Goal: Task Accomplishment & Management: Manage account settings

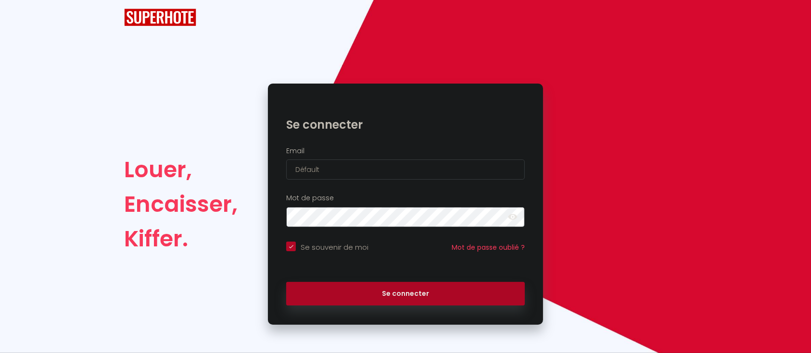
checkbox input "true"
drag, startPoint x: 344, startPoint y: 166, endPoint x: 279, endPoint y: 161, distance: 65.1
click at [279, 161] on div "Email Défault" at bounding box center [405, 163] width 263 height 33
paste input "jina@hotmail.i"
type input "[EMAIL_ADDRESS][DOMAIN_NAME]"
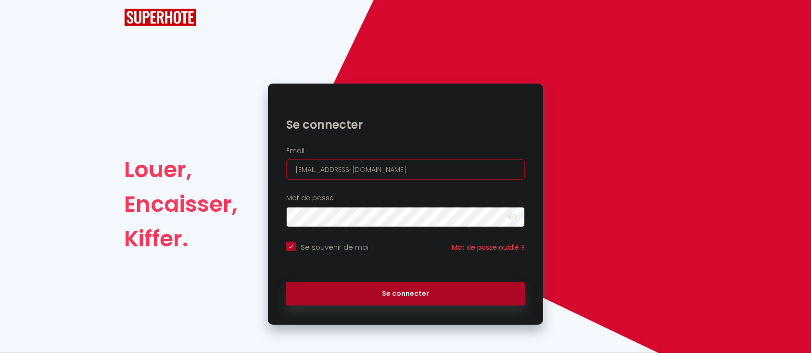
checkbox input "true"
type input "[EMAIL_ADDRESS][DOMAIN_NAME]"
click at [286, 282] on button "Se connecter" at bounding box center [405, 294] width 239 height 24
checkbox input "true"
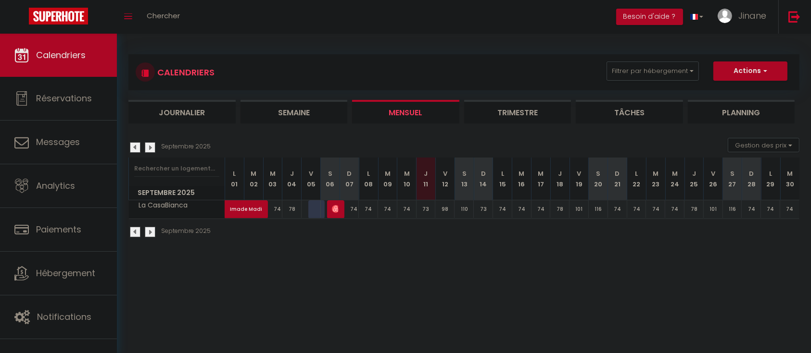
click at [138, 151] on img at bounding box center [135, 147] width 11 height 11
select select
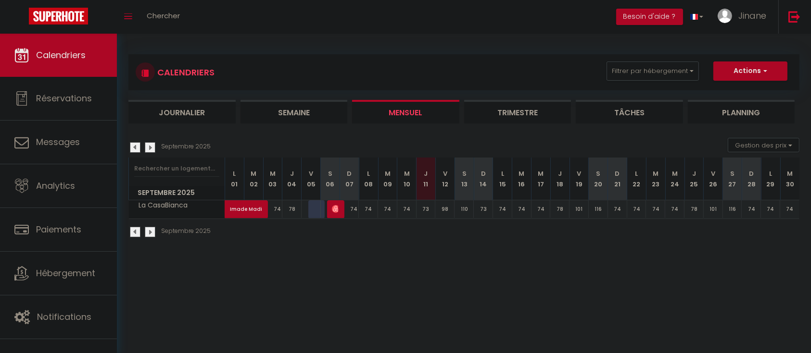
select select
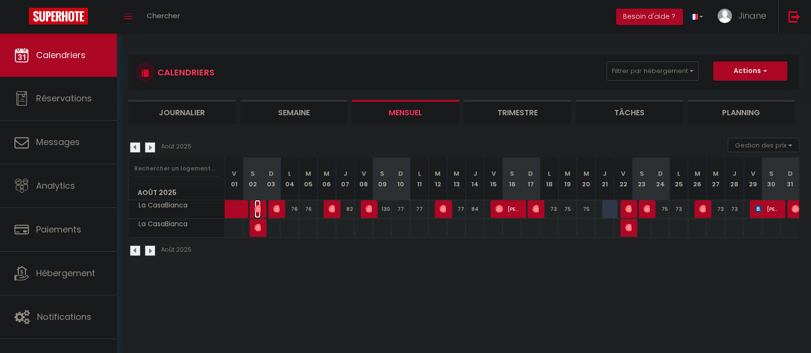
click at [256, 208] on img at bounding box center [258, 209] width 8 height 8
select select "OK"
select select "1"
select select "0"
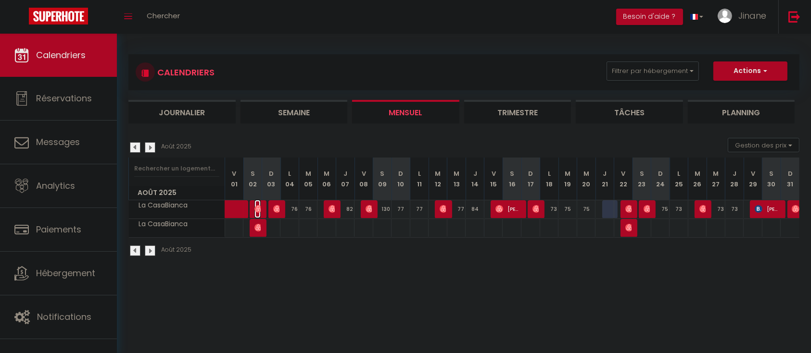
select select "1"
select select
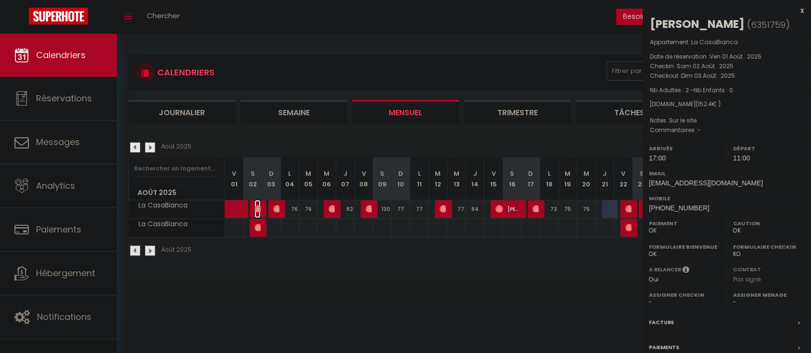
select select "7439"
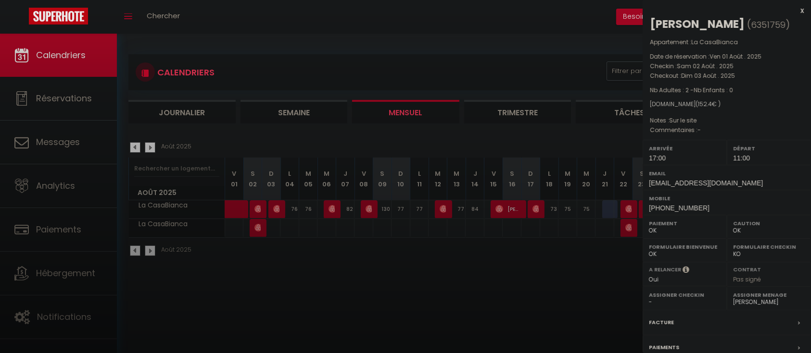
click at [255, 226] on div at bounding box center [405, 176] width 811 height 353
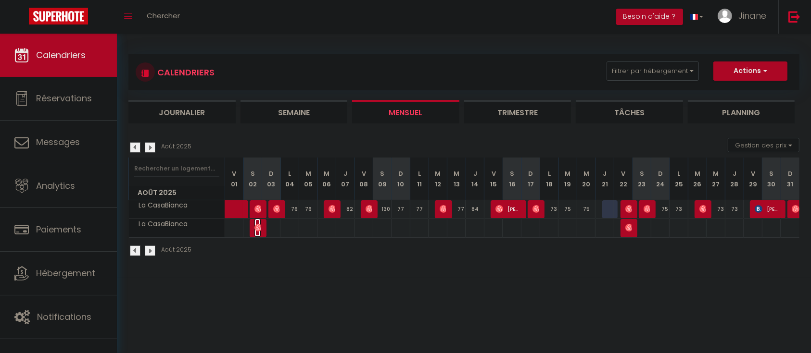
click at [255, 226] on img at bounding box center [258, 228] width 8 height 8
select select "KO"
select select
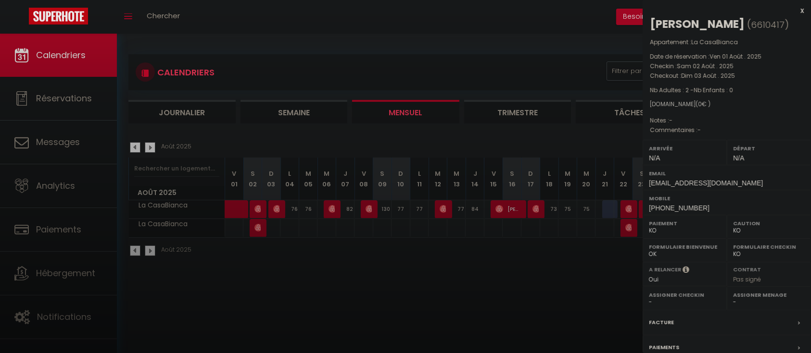
click at [259, 209] on div at bounding box center [405, 176] width 811 height 353
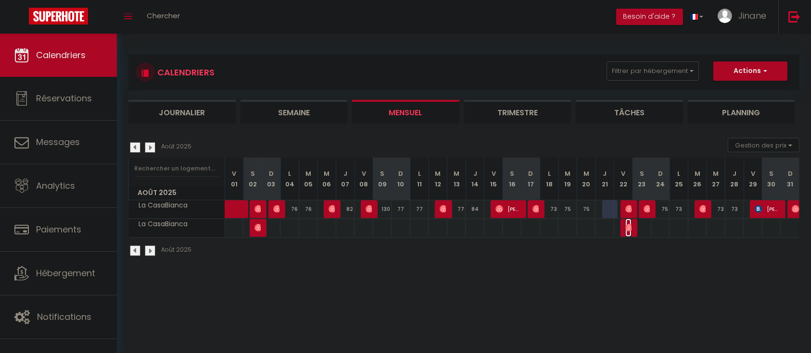
click at [630, 232] on span "[DEMOGRAPHIC_DATA]" at bounding box center [628, 228] width 6 height 18
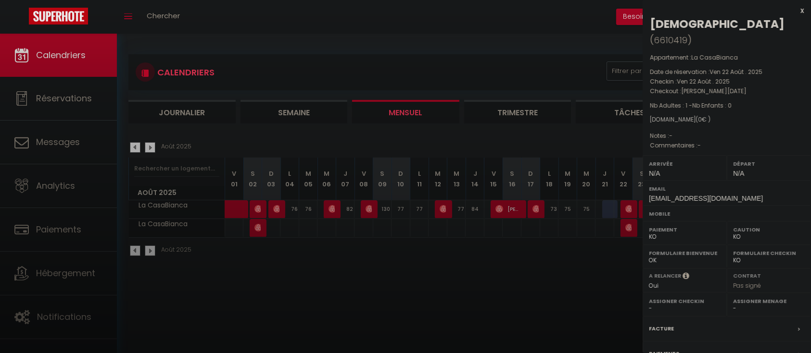
click at [628, 204] on div at bounding box center [405, 176] width 811 height 353
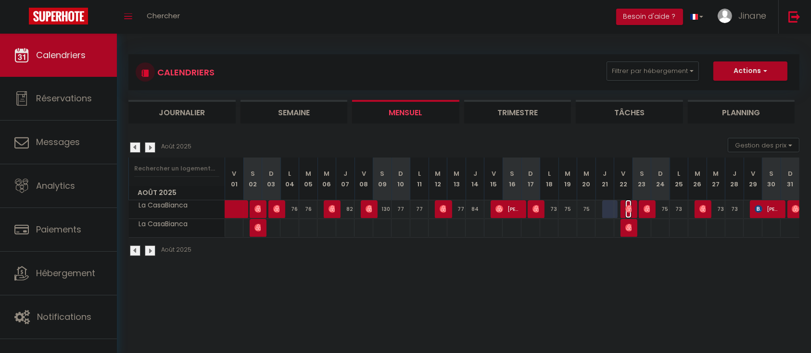
click at [627, 204] on span "[PERSON_NAME]" at bounding box center [628, 209] width 6 height 18
select select "OK"
select select "1"
select select "7439"
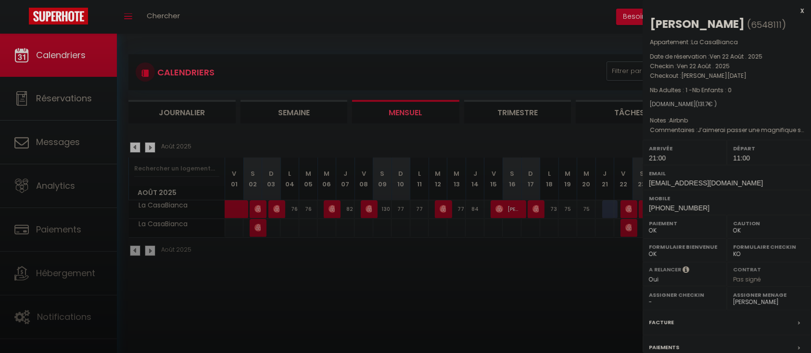
click at [627, 229] on div at bounding box center [405, 176] width 811 height 353
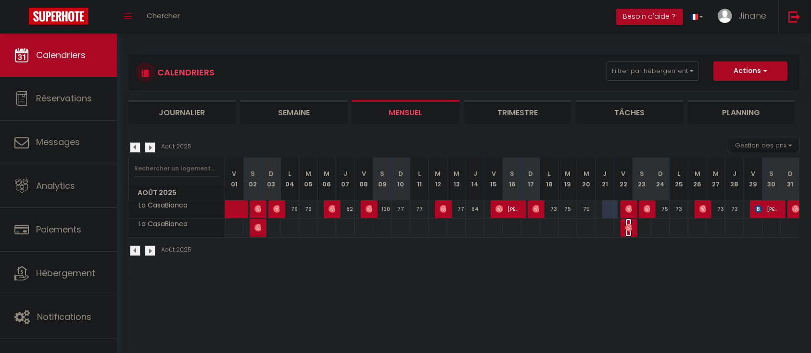
click at [627, 229] on img at bounding box center [629, 228] width 8 height 8
select select "KO"
select select
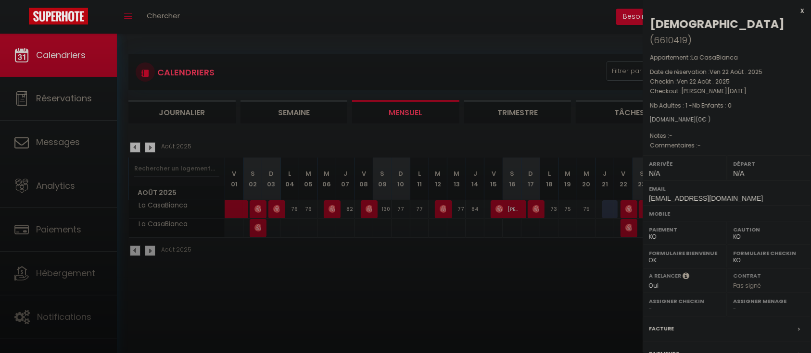
click at [627, 208] on div at bounding box center [405, 176] width 811 height 353
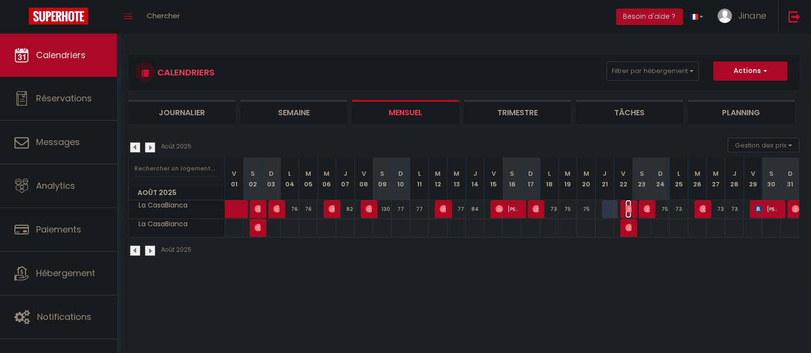
click at [627, 210] on img at bounding box center [629, 209] width 8 height 8
select select "OK"
select select "1"
select select "7439"
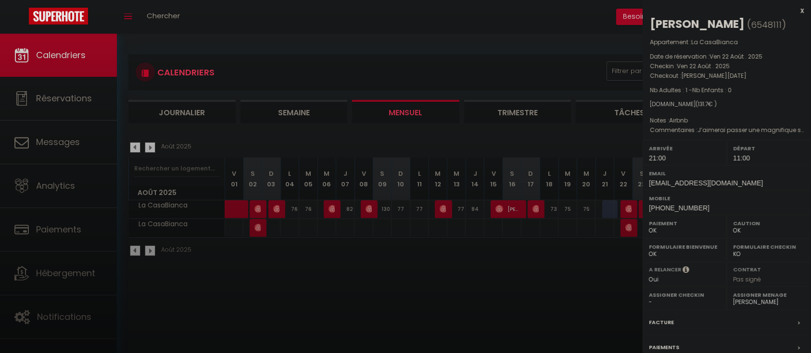
click at [629, 230] on div at bounding box center [405, 176] width 811 height 353
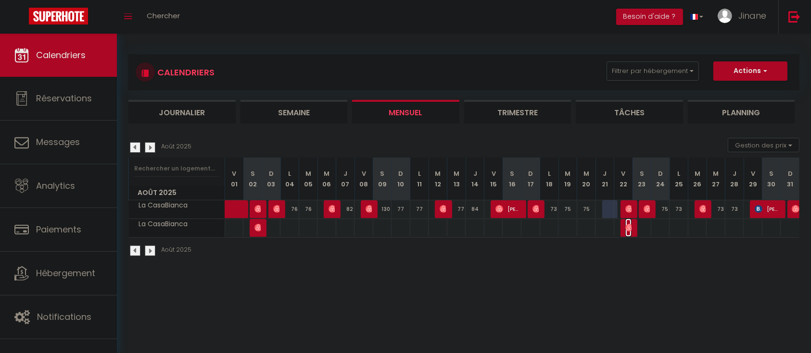
click at [629, 229] on img at bounding box center [629, 228] width 8 height 8
select select "KO"
select select
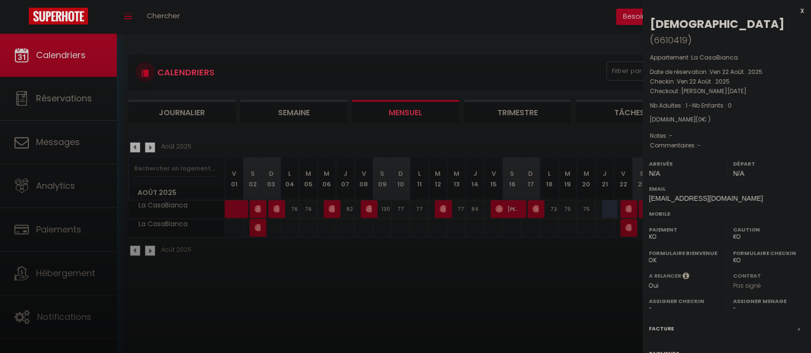
click at [258, 229] on div at bounding box center [405, 176] width 811 height 353
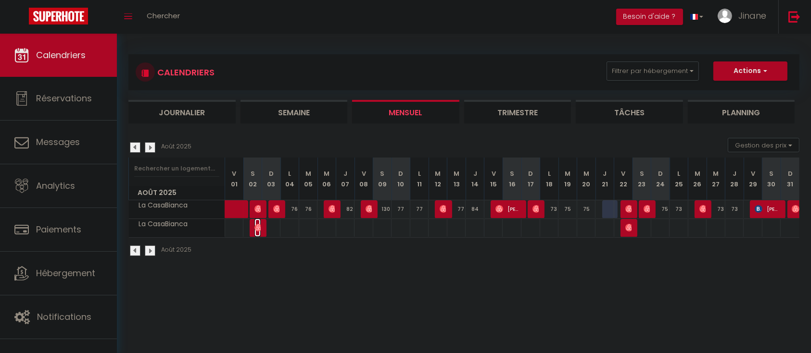
click at [258, 229] on img at bounding box center [258, 228] width 8 height 8
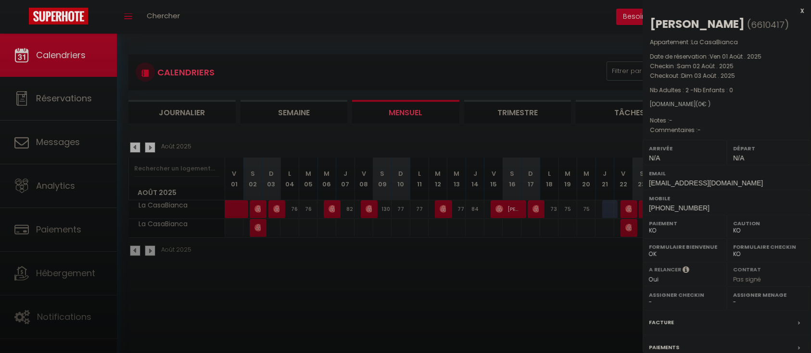
drag, startPoint x: 301, startPoint y: 277, endPoint x: 533, endPoint y: 245, distance: 234.4
click at [319, 277] on div at bounding box center [405, 176] width 811 height 353
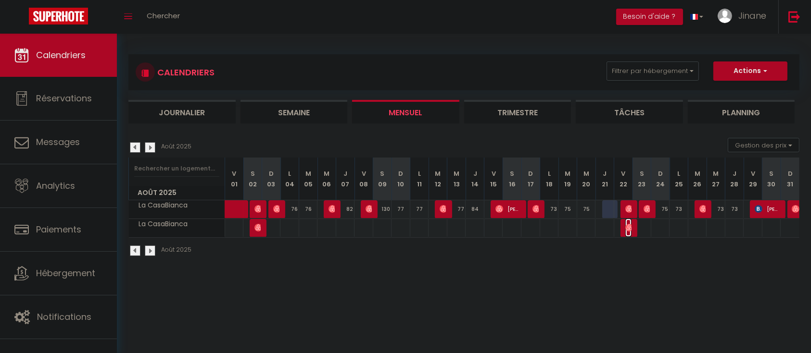
click at [629, 231] on span "[DEMOGRAPHIC_DATA]" at bounding box center [628, 228] width 6 height 18
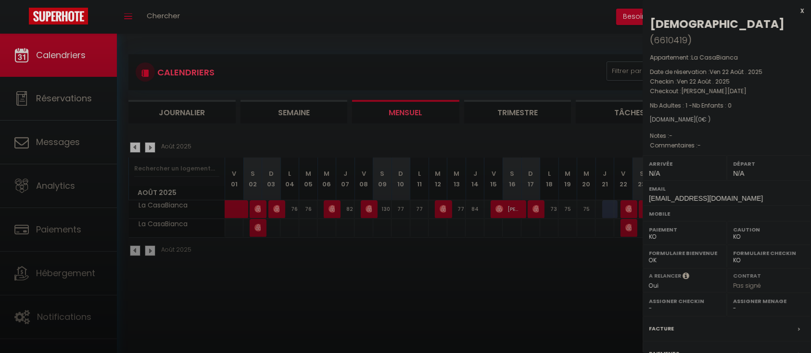
click at [629, 231] on div at bounding box center [405, 176] width 811 height 353
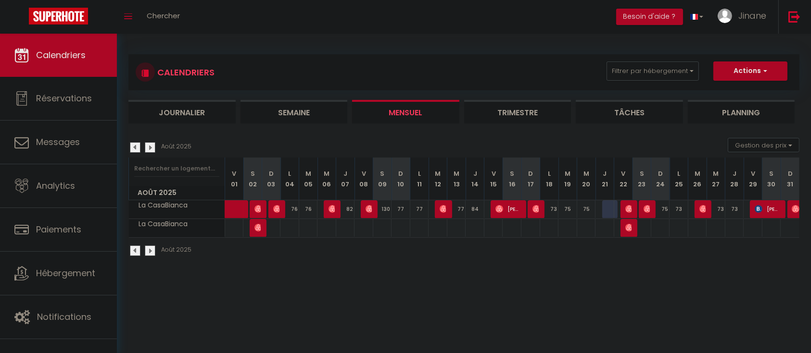
click at [629, 206] on body "🟢 Des questions ou besoin d'assistance pour la migration AirBnB? Connectez-vous…" at bounding box center [405, 210] width 811 height 353
click at [629, 206] on img at bounding box center [629, 209] width 8 height 8
select select "OK"
select select "1"
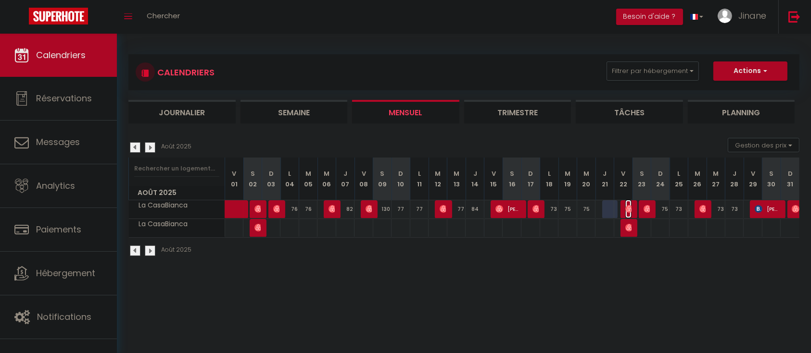
select select "7439"
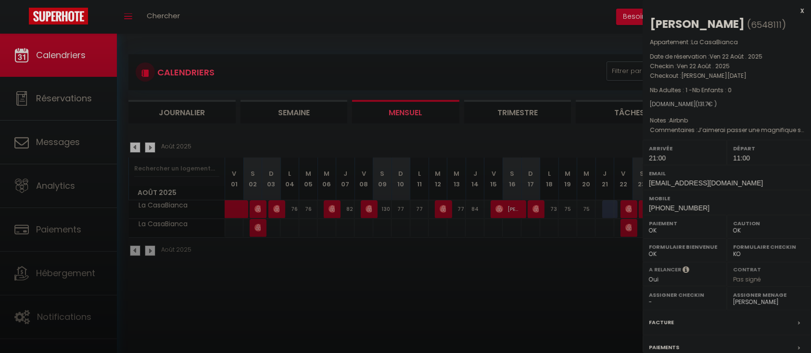
click at [260, 226] on div at bounding box center [405, 176] width 811 height 353
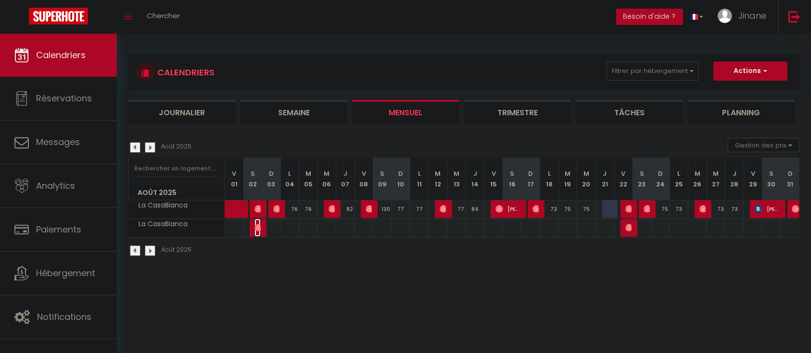
click at [260, 226] on img at bounding box center [258, 228] width 8 height 8
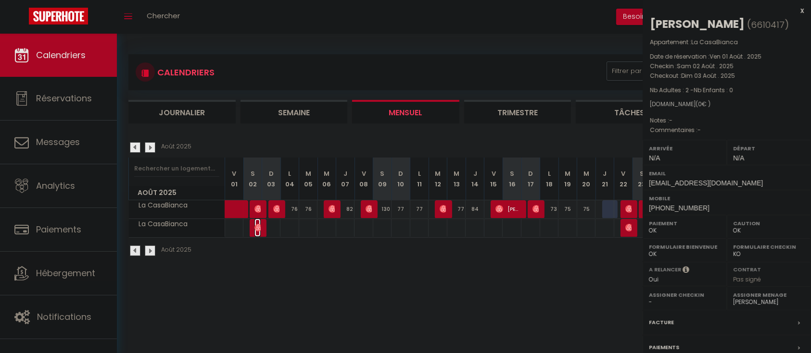
select select "KO"
select select
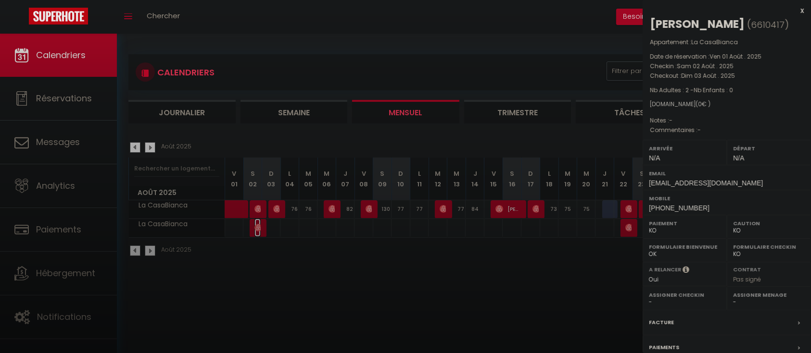
scroll to position [93, 0]
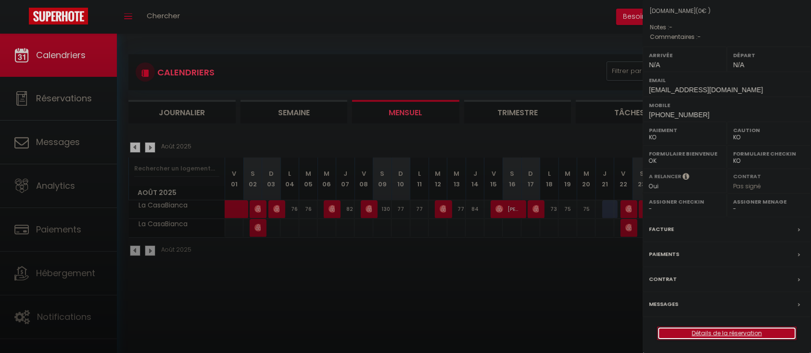
click at [763, 335] on link "Détails de la réservation" at bounding box center [726, 333] width 138 height 13
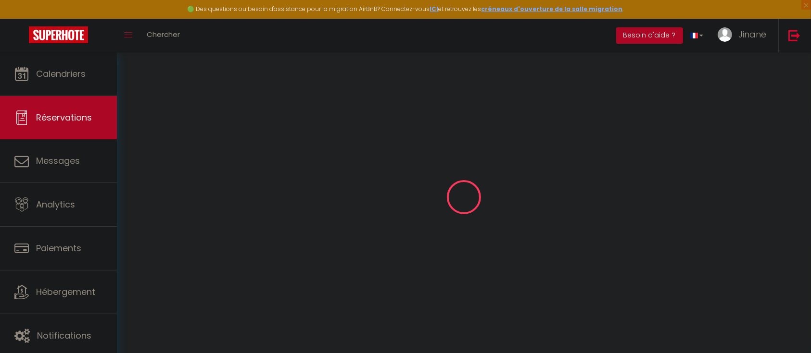
type input "Anissa"
type input "[PERSON_NAME]"
type input "[EMAIL_ADDRESS][DOMAIN_NAME]"
type input "[PHONE_NUMBER]"
select select
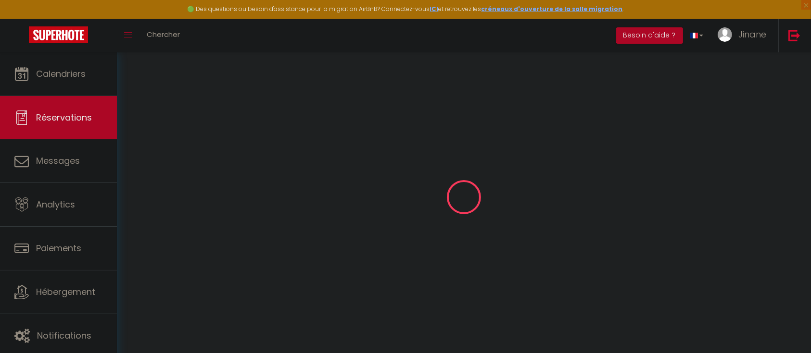
type input "0"
select select "25159"
select select "2"
select select
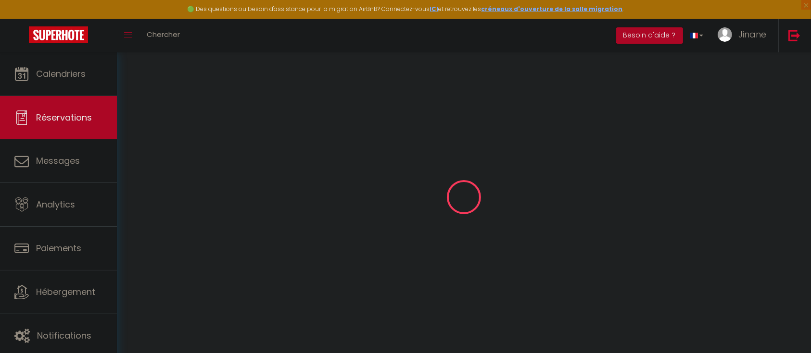
type input "2"
select select "10"
select select
checkbox input "false"
type input "0"
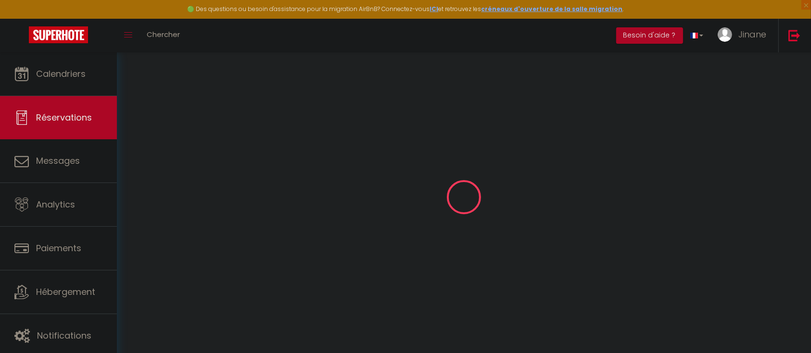
select select "1"
type input "0"
select select
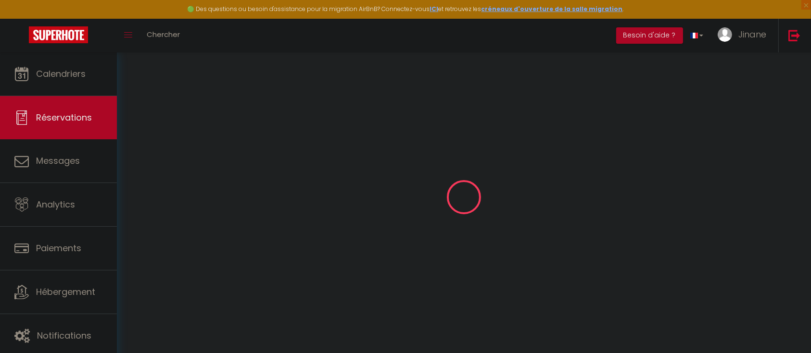
select select
select select "14"
checkbox input "false"
select select
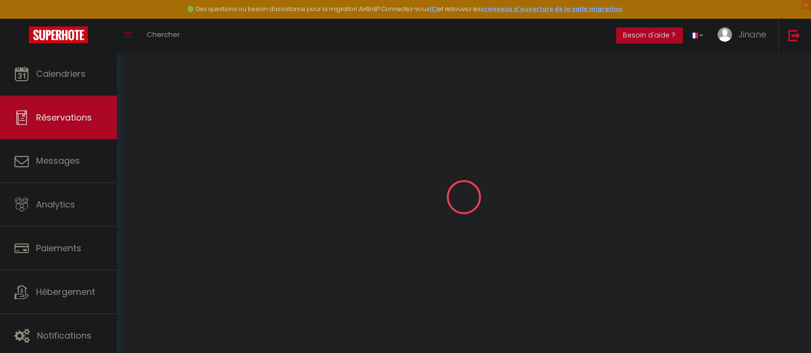
select select
checkbox input "false"
select select
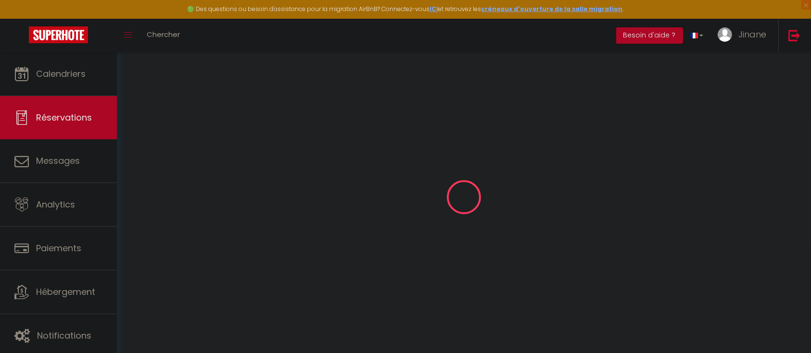
select select
checkbox input "false"
select select
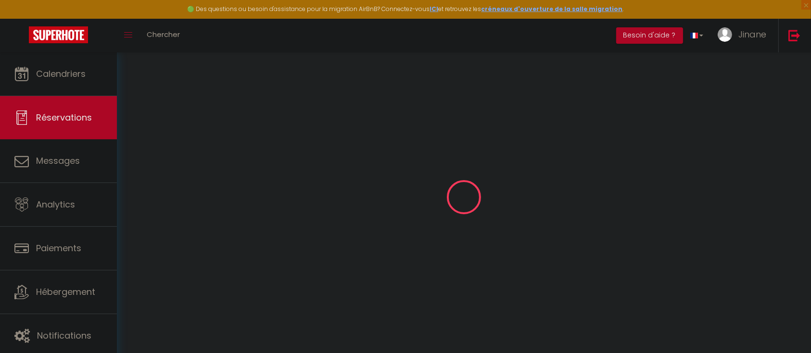
checkbox input "false"
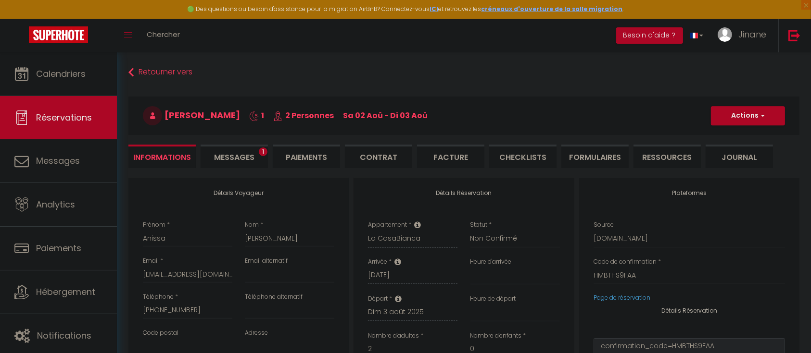
select select
checkbox input "false"
select select
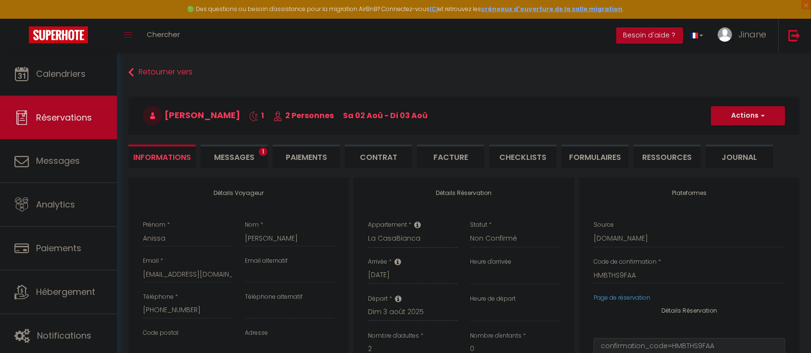
checkbox input "false"
select select
click at [246, 162] on span "Messages" at bounding box center [234, 157] width 40 height 11
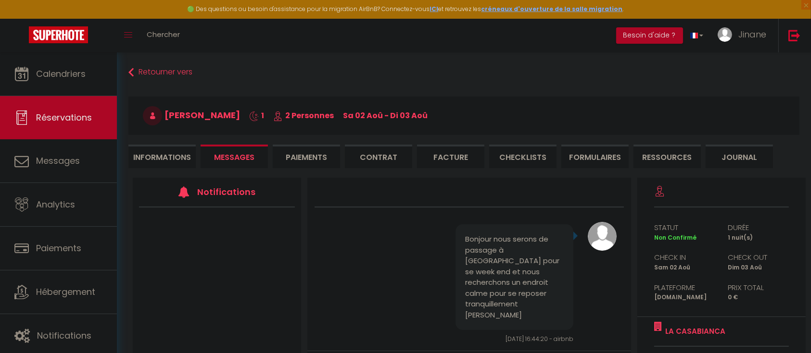
scroll to position [14, 0]
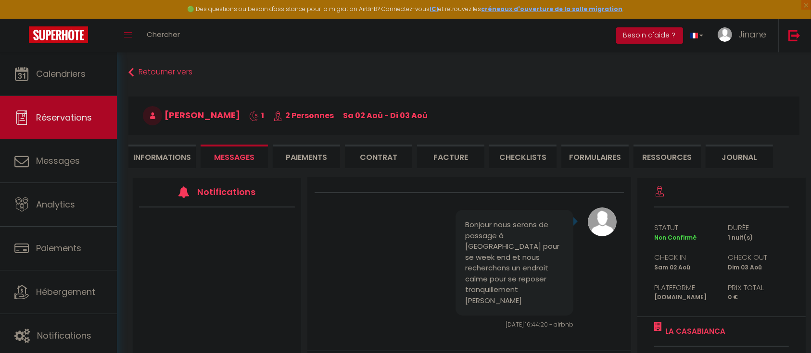
click at [301, 160] on li "Paiements" at bounding box center [306, 157] width 67 height 24
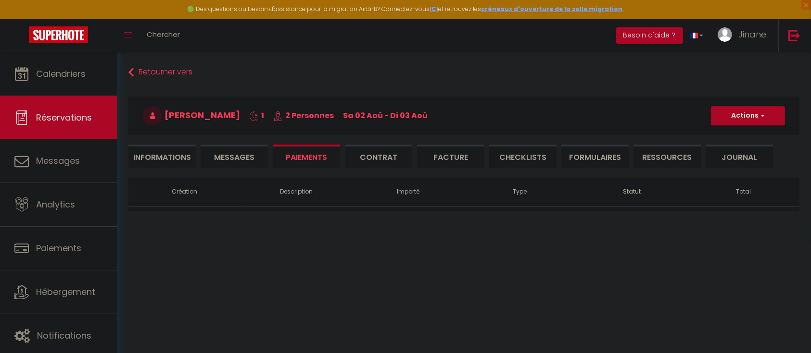
click at [395, 163] on li "Contrat" at bounding box center [378, 157] width 67 height 24
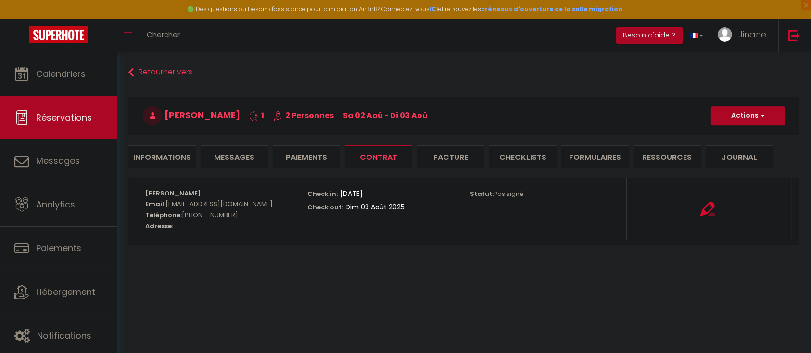
click at [330, 167] on li "Paiements" at bounding box center [306, 157] width 67 height 24
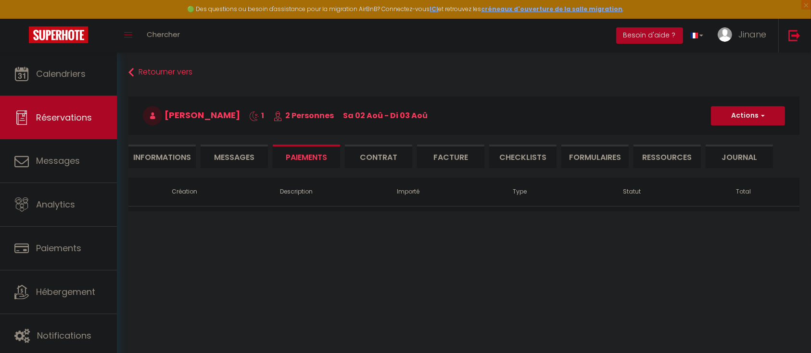
click at [213, 164] on li "Messages" at bounding box center [234, 157] width 67 height 24
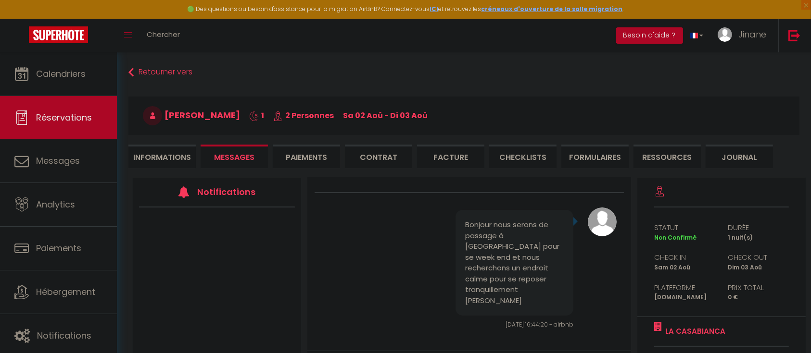
click at [146, 150] on li "Informations" at bounding box center [161, 157] width 67 height 24
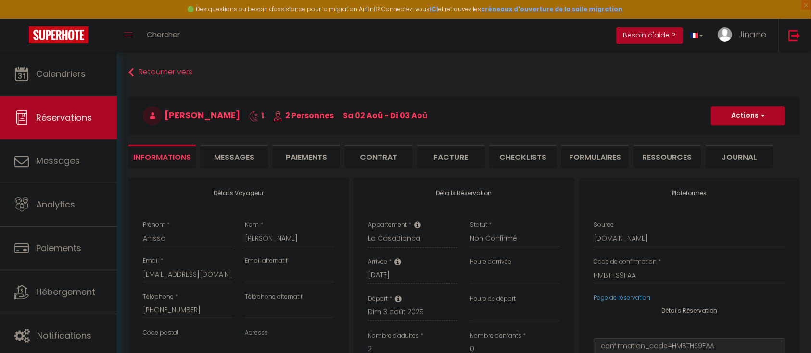
select select
click at [512, 238] on select "Confirmé Non Confirmé [PERSON_NAME] par le voyageur No Show Request" at bounding box center [514, 239] width 89 height 18
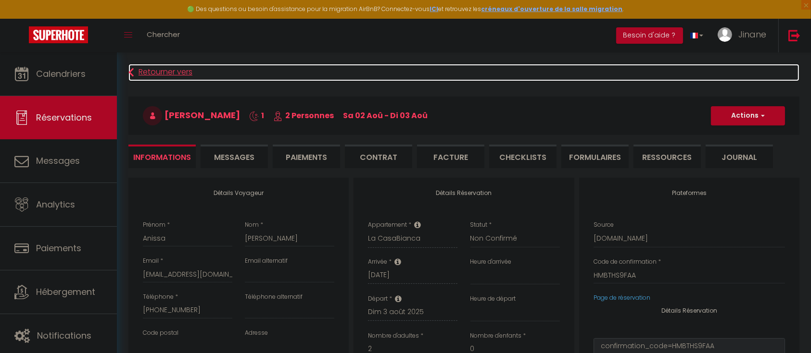
click at [143, 65] on link "Retourner vers" at bounding box center [463, 72] width 671 height 17
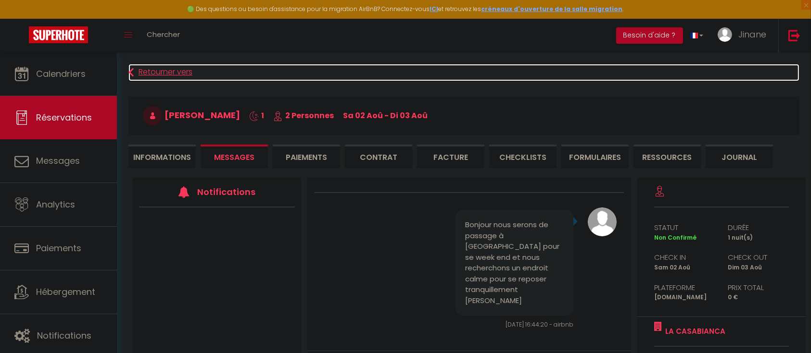
select select
click at [143, 65] on link "Retourner vers" at bounding box center [463, 72] width 671 height 17
select select
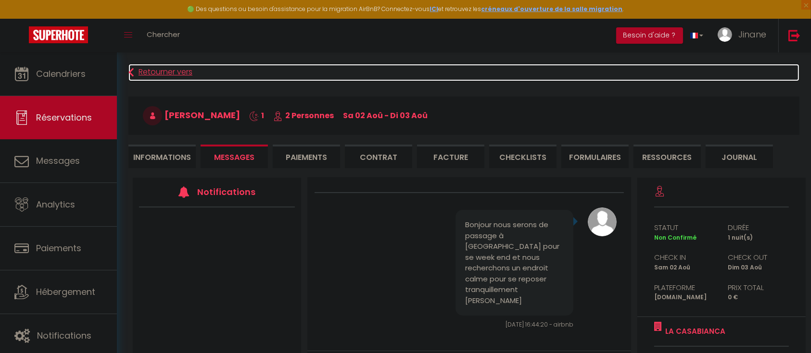
select select
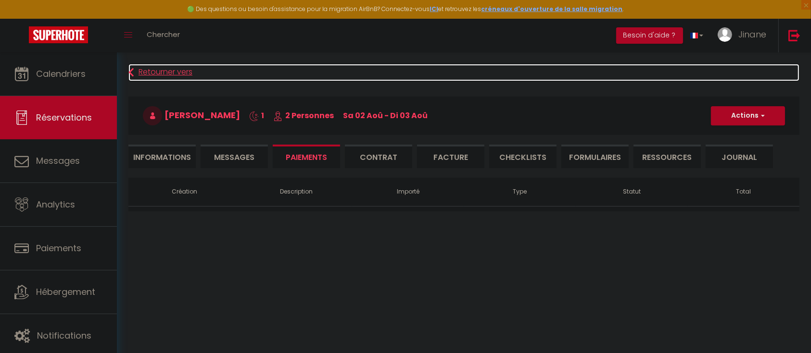
click at [143, 65] on link "Retourner vers" at bounding box center [463, 72] width 671 height 17
select select
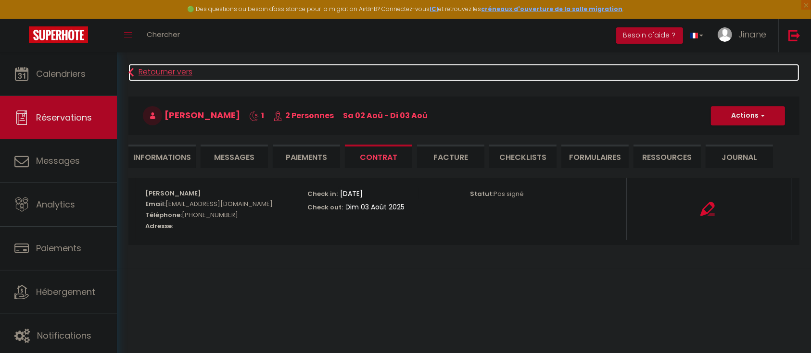
click at [143, 65] on link "Retourner vers" at bounding box center [463, 72] width 671 height 17
select select
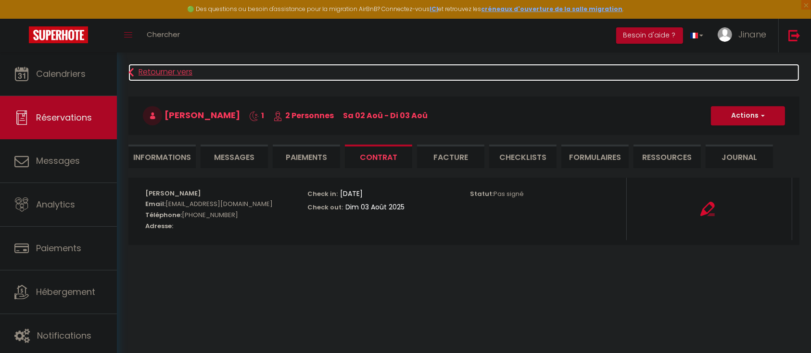
select select
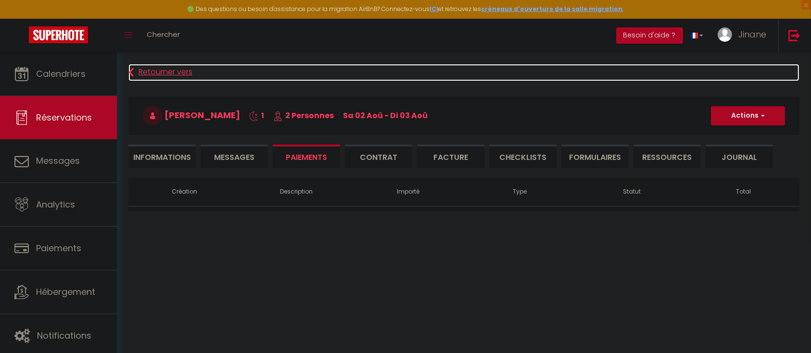
click at [143, 65] on link "Retourner vers" at bounding box center [463, 72] width 671 height 17
select select
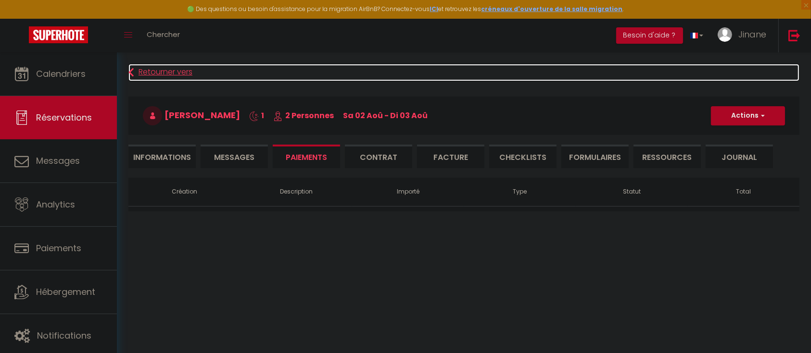
select select
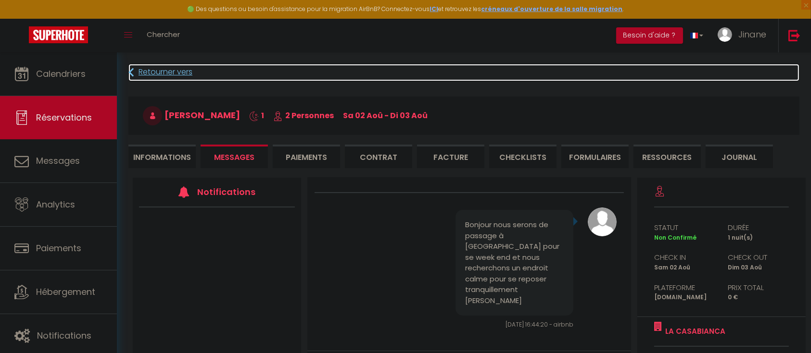
select select
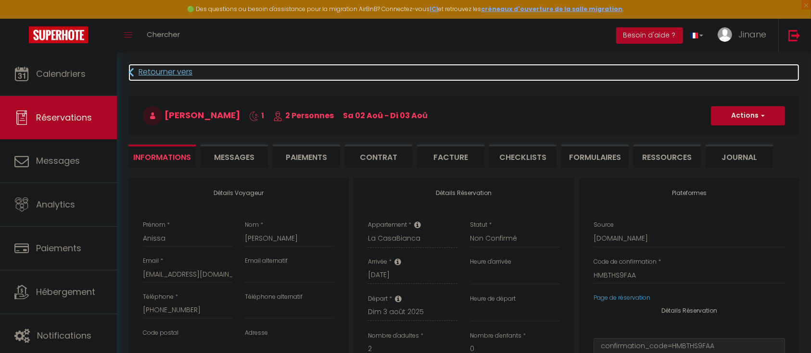
select select
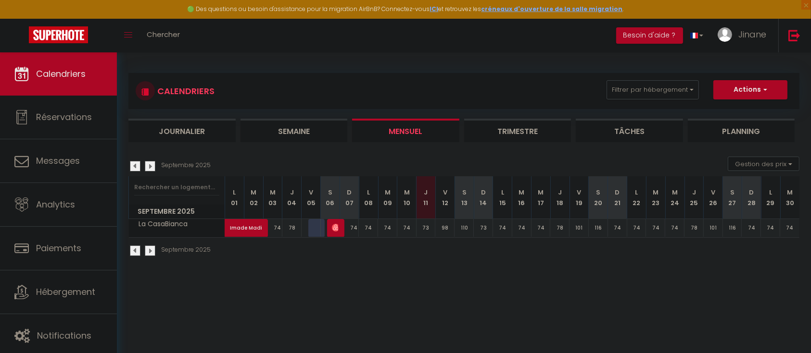
click at [136, 166] on img at bounding box center [135, 166] width 11 height 11
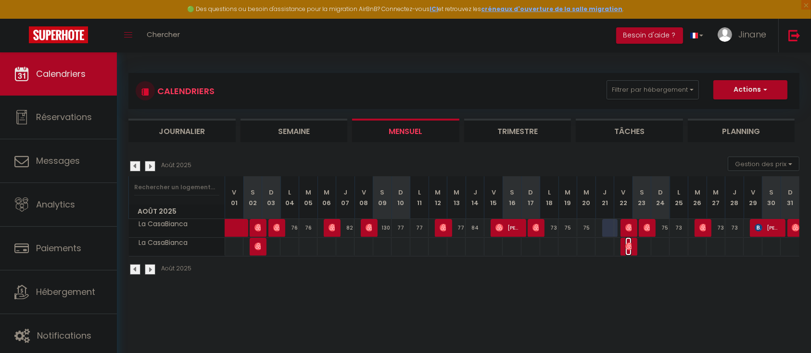
click at [627, 249] on img at bounding box center [629, 247] width 8 height 8
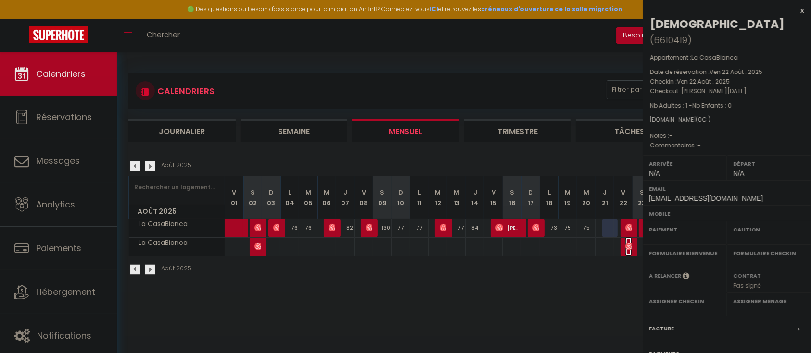
select select "KO"
select select "0"
select select "1"
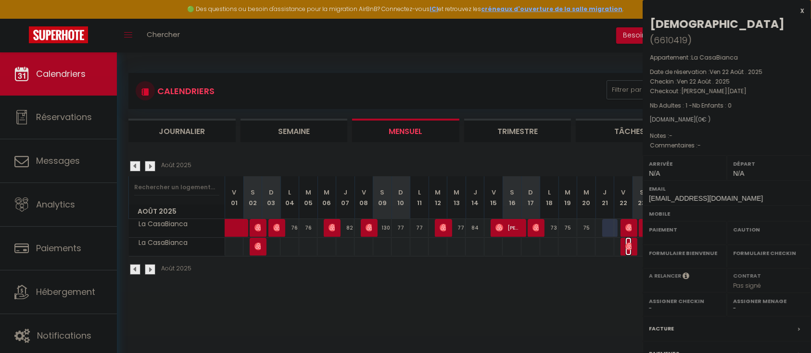
select select
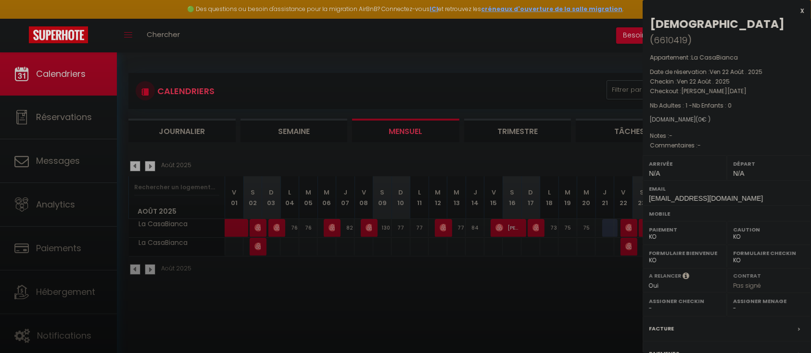
drag, startPoint x: 550, startPoint y: 71, endPoint x: 792, endPoint y: 11, distance: 249.7
click at [562, 71] on div at bounding box center [405, 176] width 811 height 353
click at [791, 11] on div at bounding box center [405, 176] width 811 height 353
click at [792, 11] on div at bounding box center [405, 176] width 811 height 353
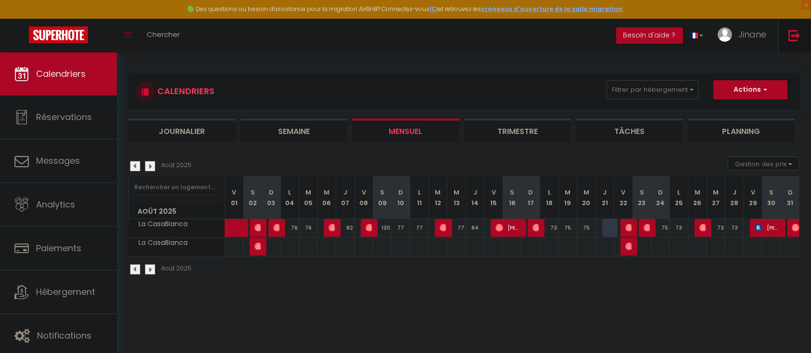
click at [793, 34] on img at bounding box center [794, 35] width 12 height 12
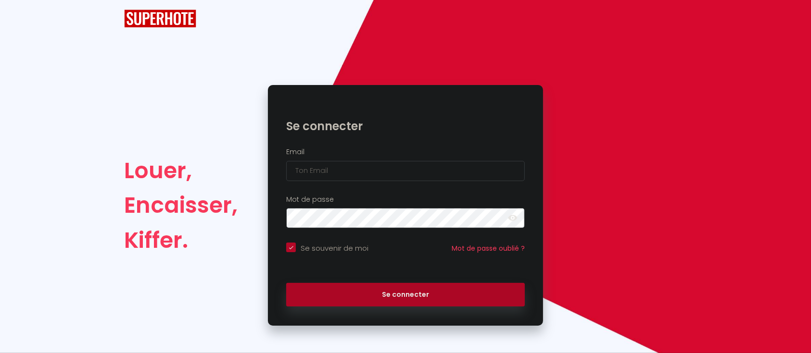
checkbox input "true"
type input "Défault"
checkbox input "true"
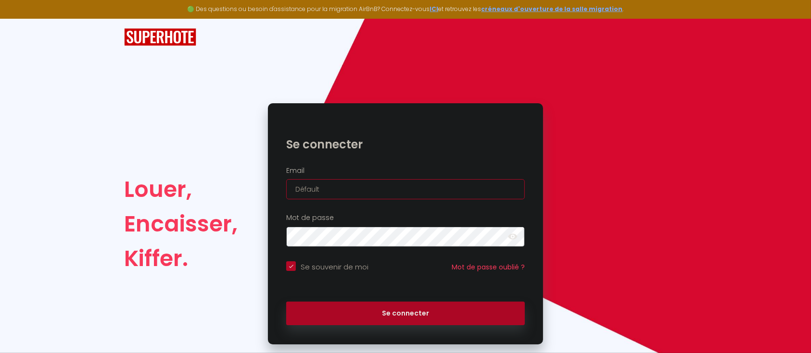
drag, startPoint x: 357, startPoint y: 190, endPoint x: 188, endPoint y: 176, distance: 170.3
click at [192, 184] on div "Louer, Encaisser, Kiffer. Se connecter Email Défault Mot de passe false Se souv…" at bounding box center [405, 223] width 575 height 241
paste input "[EMAIL_ADDRESS][DOMAIN_NAME]"
type input "[EMAIL_ADDRESS][DOMAIN_NAME]"
checkbox input "true"
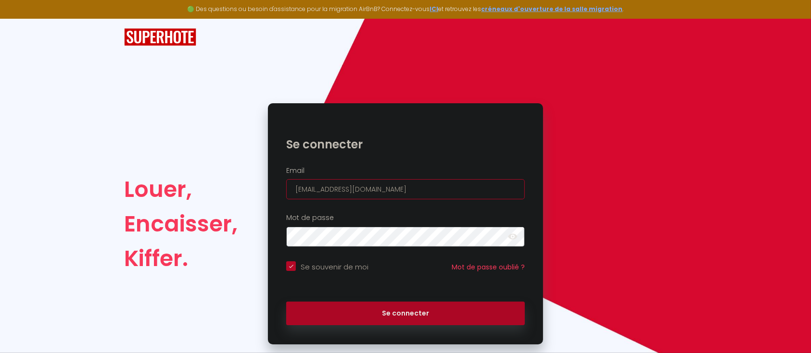
type input "[EMAIL_ADDRESS][DOMAIN_NAME]"
click at [286, 302] on button "Se connecter" at bounding box center [405, 314] width 239 height 24
checkbox input "true"
drag, startPoint x: 430, startPoint y: 188, endPoint x: 186, endPoint y: 201, distance: 245.1
click at [187, 205] on div "Louer, Encaisser, Kiffer. Se connecter Email [EMAIL_ADDRESS][DOMAIN_NAME] Mot d…" at bounding box center [405, 223] width 575 height 241
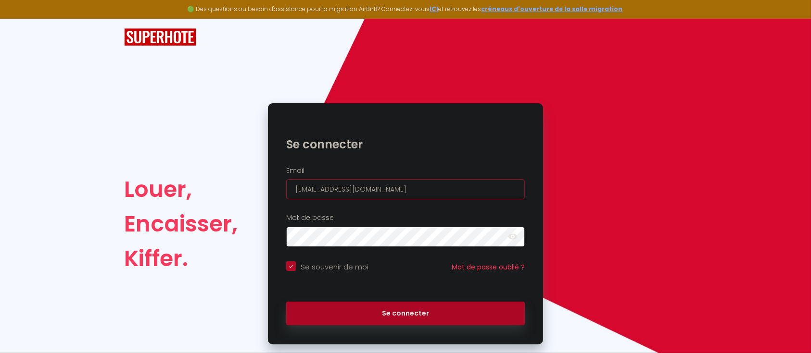
paste input "[EMAIL_ADDRESS][DOMAIN_NAME]"
type input "[EMAIL_ADDRESS][DOMAIN_NAME]"
checkbox input "true"
type input "[EMAIL_ADDRESS][DOMAIN_NAME]"
click at [286, 302] on button "Se connecter" at bounding box center [405, 314] width 239 height 24
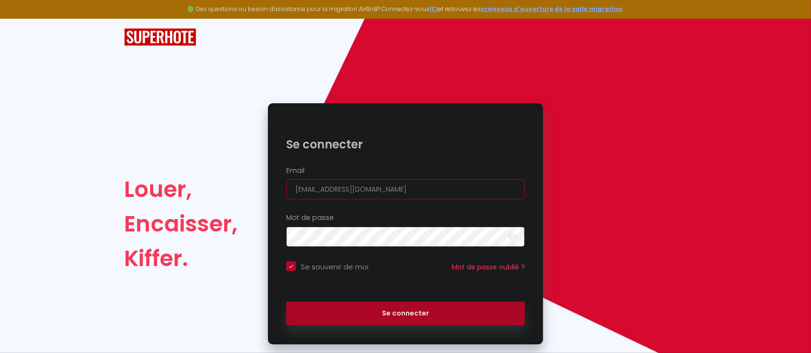
checkbox input "true"
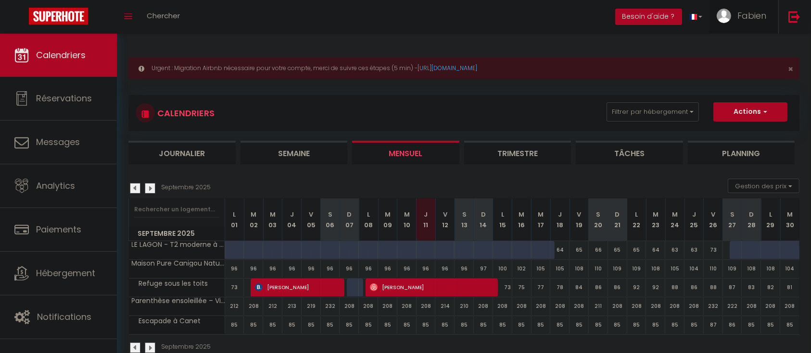
click at [768, 17] on link "Fabien" at bounding box center [743, 17] width 69 height 34
click at [750, 44] on link "Paramètres" at bounding box center [739, 48] width 71 height 16
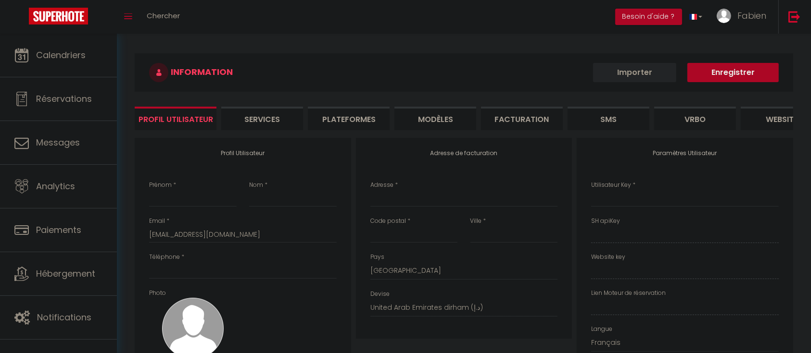
type input "Fabien"
type input "IRUJO"
type input "0685601728"
type input "[STREET_ADDRESS][PERSON_NAME]"
type input "66130"
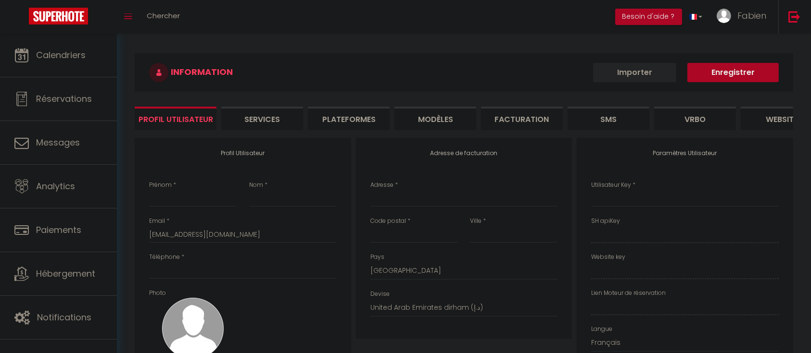
type input "ille sur tet"
select select "1"
select select "28"
type input "RY4fpAFsQM34GxL4FnOQ9wHC9"
type input "giMsG61yNgwqSxY0UCTFoZhMK"
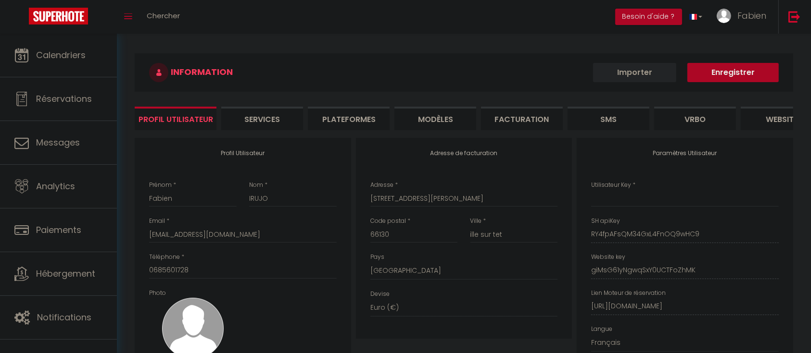
type input "RY4fpAFsQM34GxL4FnOQ9wHC9"
type input "giMsG61yNgwqSxY0UCTFoZhMK"
type input "[URL][DOMAIN_NAME]"
select select "fr"
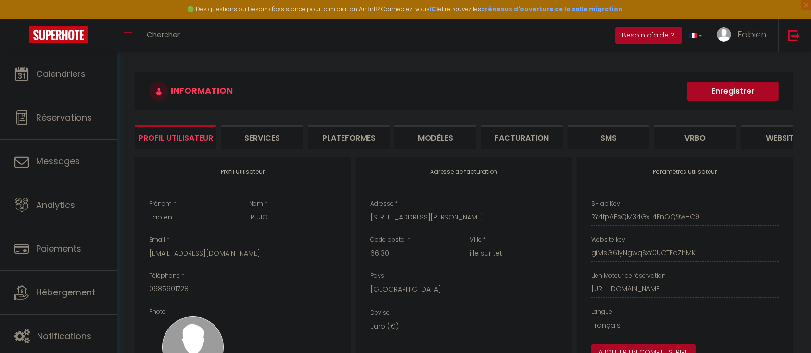
click at [372, 137] on li "Plateformes" at bounding box center [349, 138] width 82 height 24
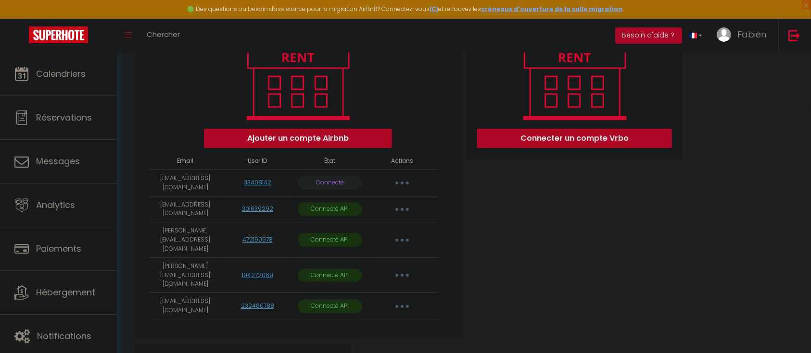
scroll to position [135, 0]
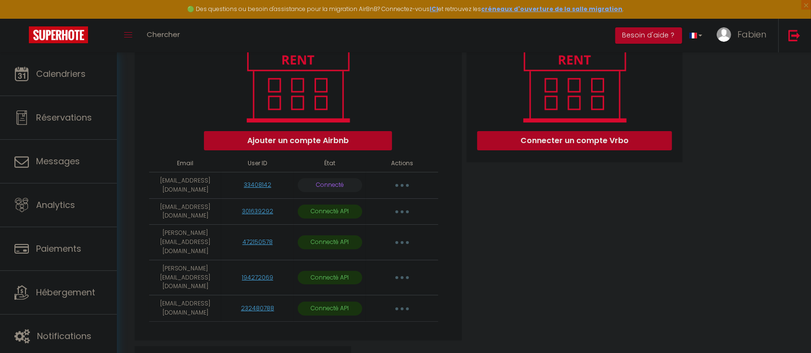
drag, startPoint x: 406, startPoint y: 194, endPoint x: 153, endPoint y: 197, distance: 253.4
click at [153, 197] on tr "[EMAIL_ADDRESS][DOMAIN_NAME] 33408142 Connecté Importer les appartements Suppri…" at bounding box center [293, 185] width 289 height 26
copy tr "[EMAIL_ADDRESS][DOMAIN_NAME] 33408142 Connecté Importer les appartements Suppri…"
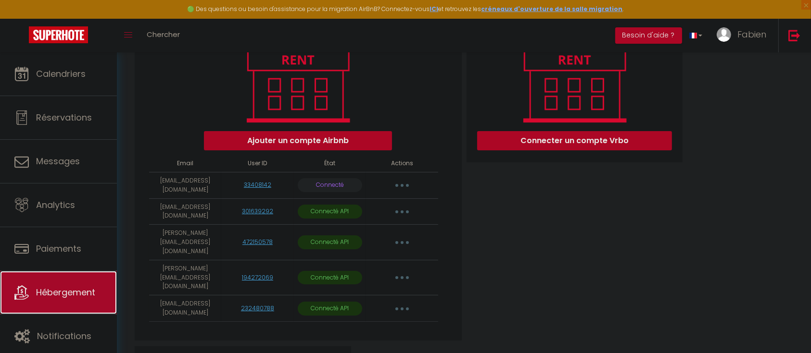
click at [65, 294] on span "Hébergement" at bounding box center [65, 293] width 59 height 12
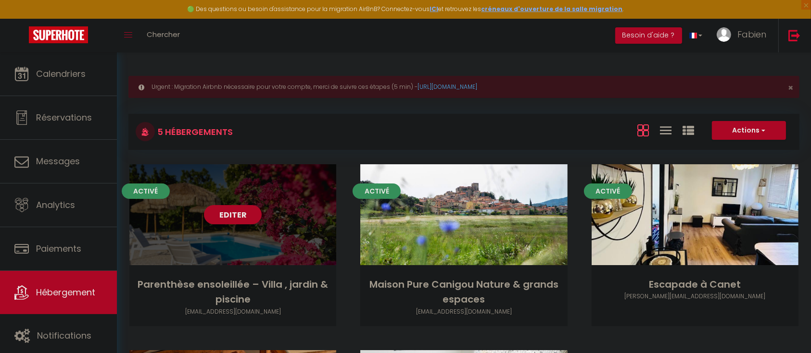
click at [238, 219] on link "Editer" at bounding box center [233, 214] width 58 height 19
select select "3"
select select "2"
select select "1"
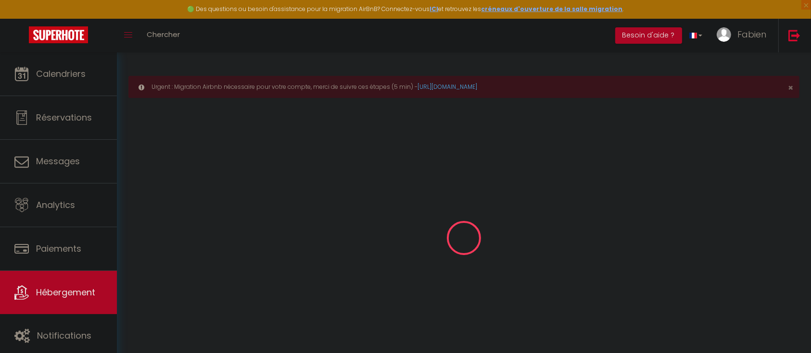
type input "Parenthèse ensoleillée – Villa , jardin & piscine"
type input "[PERSON_NAME]"
type input "COCHIN"
select select "10"
select select "5"
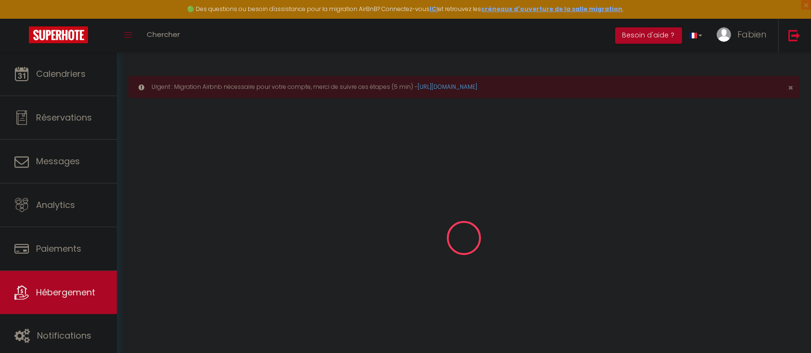
type input "275"
type input "50"
type input "160"
type input "800"
select select
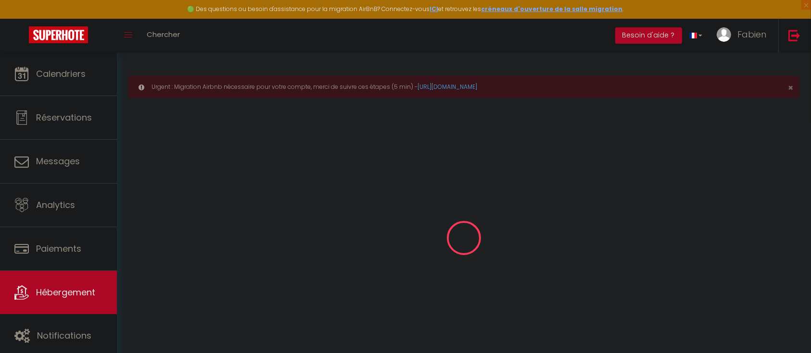
select select
type input "[STREET_ADDRESS]"
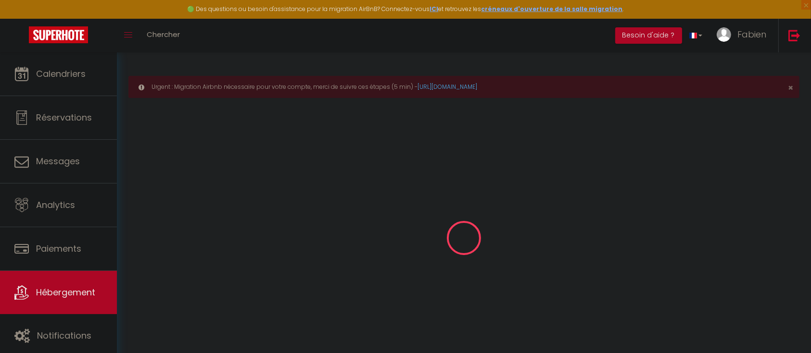
type input "66170"
type input "Millas"
type input "[EMAIL_ADDRESS][DOMAIN_NAME]"
select select
checkbox input "true"
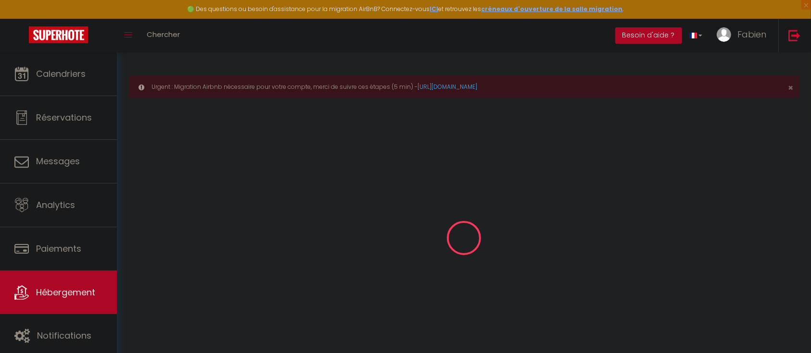
checkbox input "false"
select select
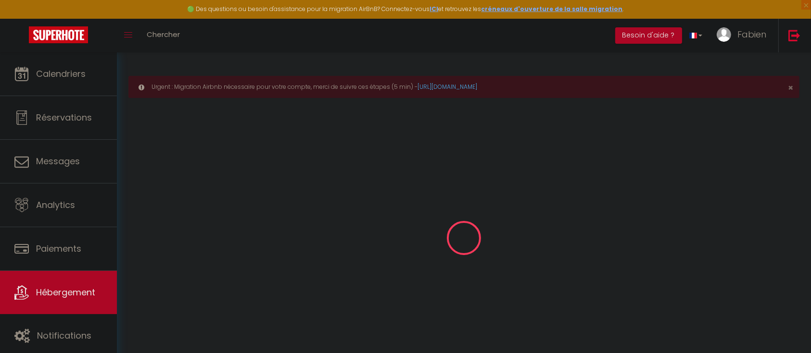
type input "0"
select select "6768-1441180180853480033"
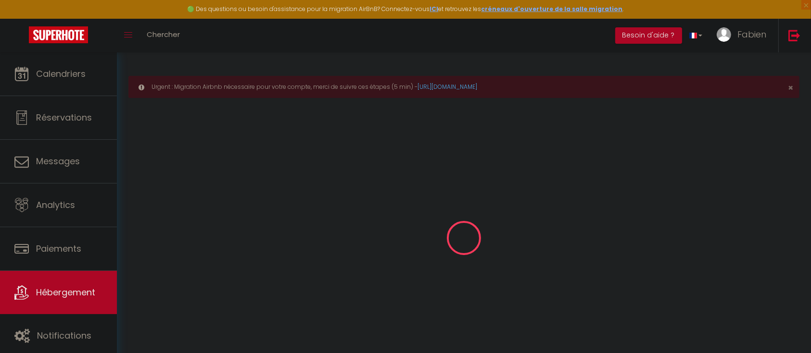
select select "+ 15 %"
select select "+ 18 %"
select select "+ 15 %"
select select
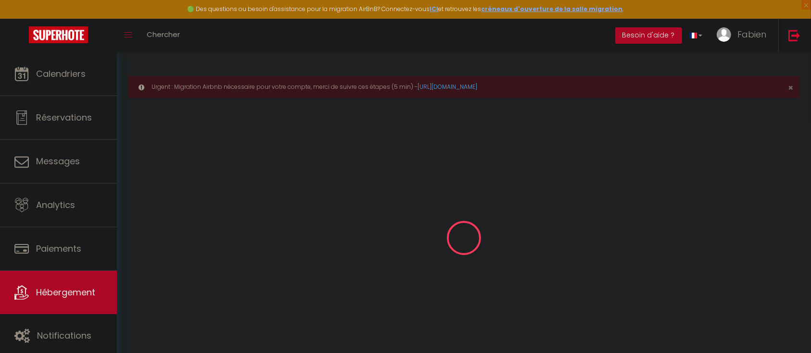
select select
checkbox input "true"
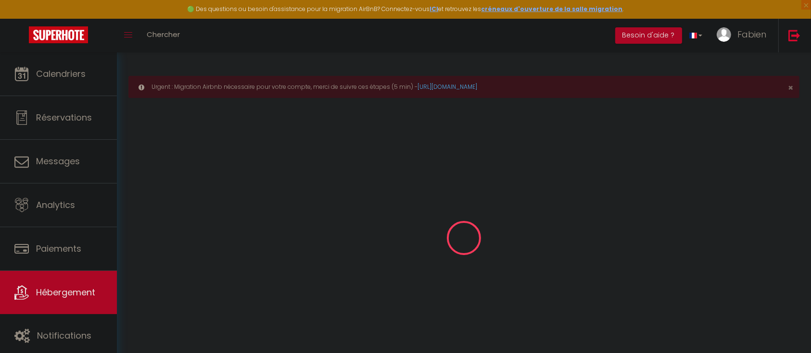
checkbox input "false"
select select
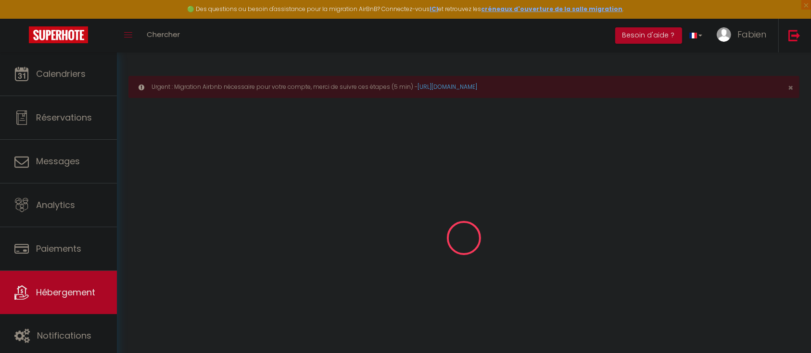
select select
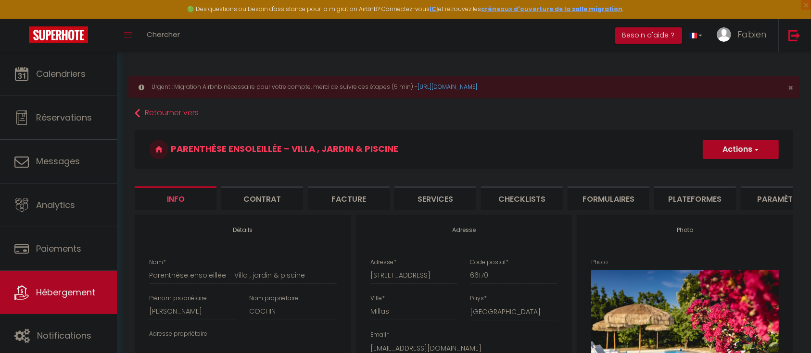
click at [663, 199] on li "Plateformes" at bounding box center [695, 199] width 82 height 24
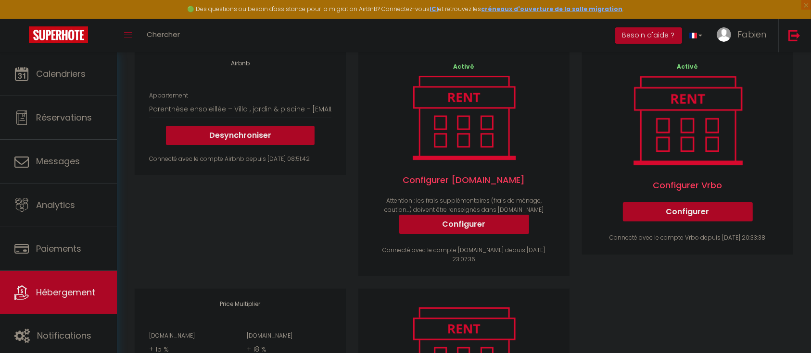
scroll to position [166, 0]
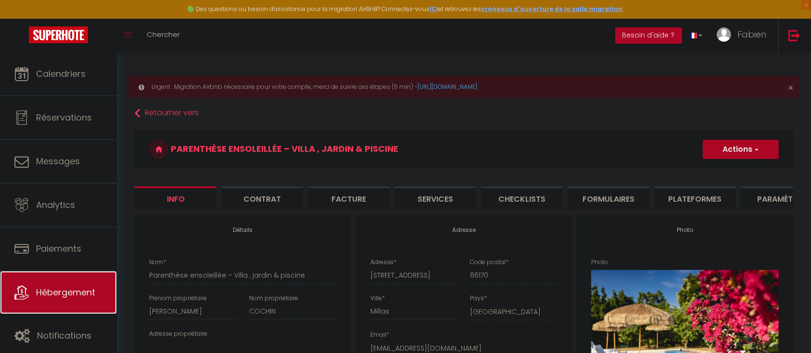
click at [73, 294] on span "Hébergement" at bounding box center [65, 293] width 59 height 12
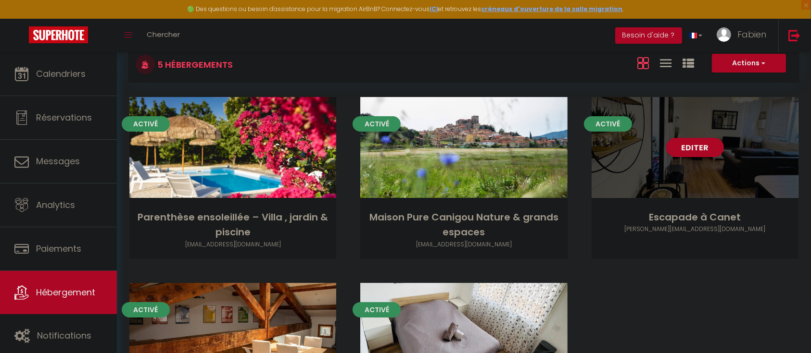
scroll to position [61, 0]
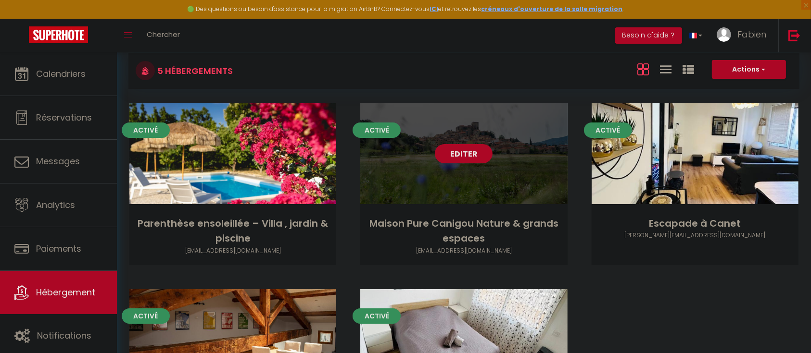
click at [479, 154] on link "Editer" at bounding box center [464, 153] width 58 height 19
click at [455, 150] on link "Editer" at bounding box center [464, 153] width 58 height 19
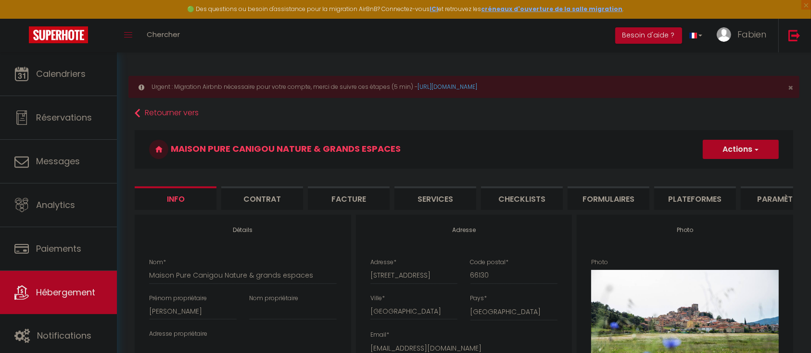
click at [685, 195] on li "Plateformes" at bounding box center [695, 199] width 82 height 24
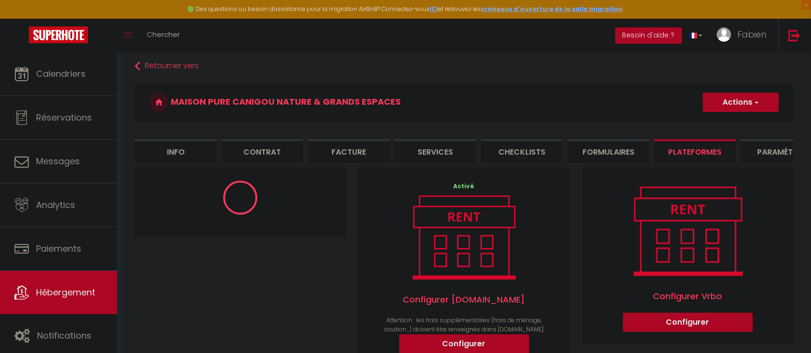
scroll to position [138, 0]
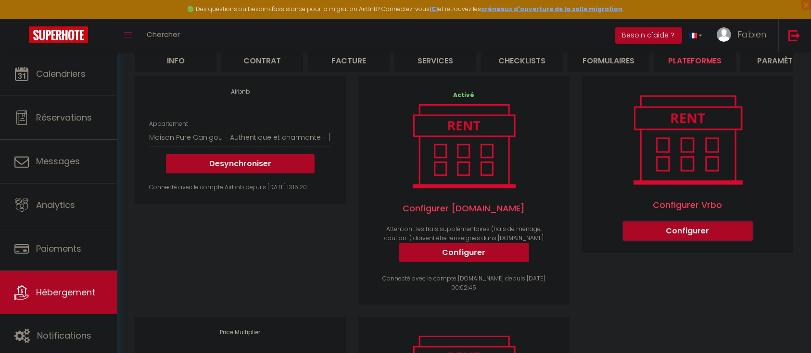
click at [734, 237] on button "Configurer" at bounding box center [688, 231] width 130 height 19
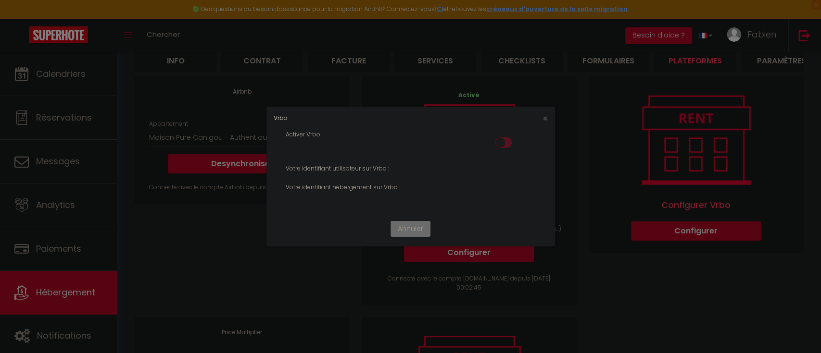
click at [504, 144] on input "checkbox" at bounding box center [503, 145] width 17 height 14
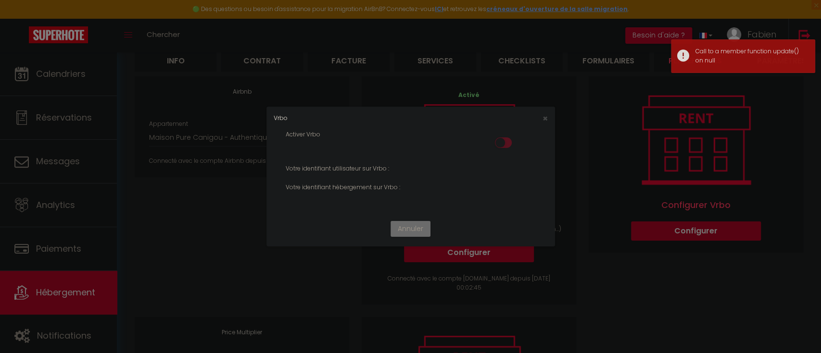
click at [504, 144] on input "checkbox" at bounding box center [503, 145] width 17 height 14
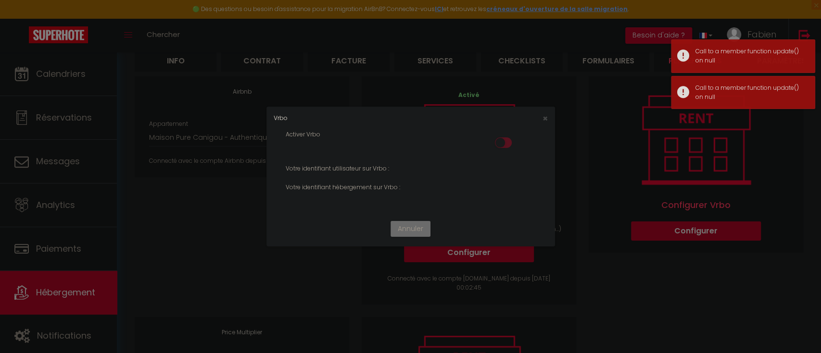
drag, startPoint x: 298, startPoint y: 147, endPoint x: 319, endPoint y: 148, distance: 21.2
click at [301, 147] on div "Activer Vrbo" at bounding box center [410, 142] width 263 height 25
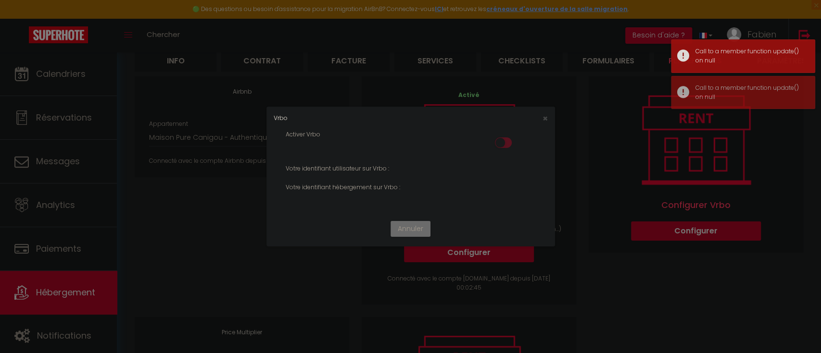
drag, startPoint x: 425, startPoint y: 179, endPoint x: 412, endPoint y: 171, distance: 15.1
click at [420, 175] on div "Votre identifiant utilisateur sur Vrbo :" at bounding box center [410, 173] width 263 height 19
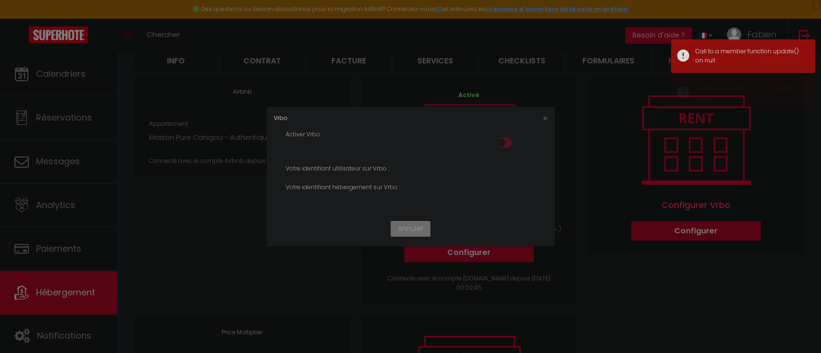
click at [395, 168] on div "Votre identifiant utilisateur sur Vrbo :" at bounding box center [410, 168] width 263 height 9
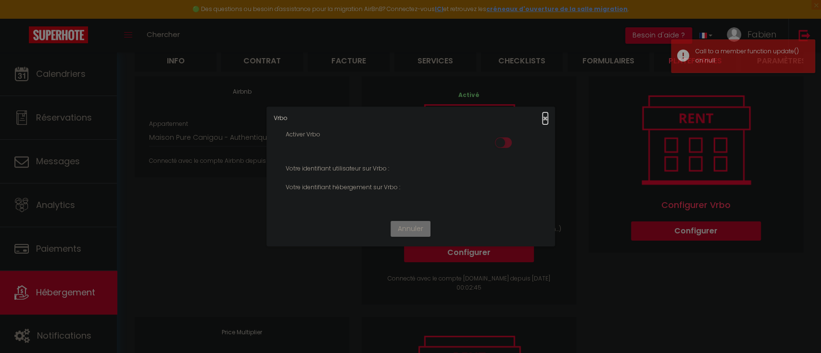
click at [545, 118] on span "×" at bounding box center [544, 119] width 5 height 12
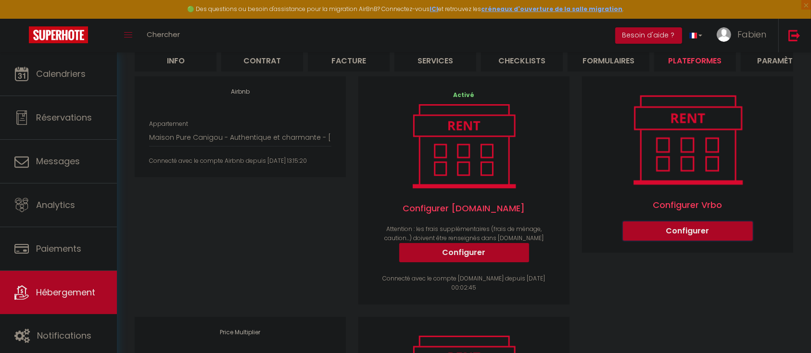
click at [716, 241] on button "Configurer" at bounding box center [688, 231] width 130 height 19
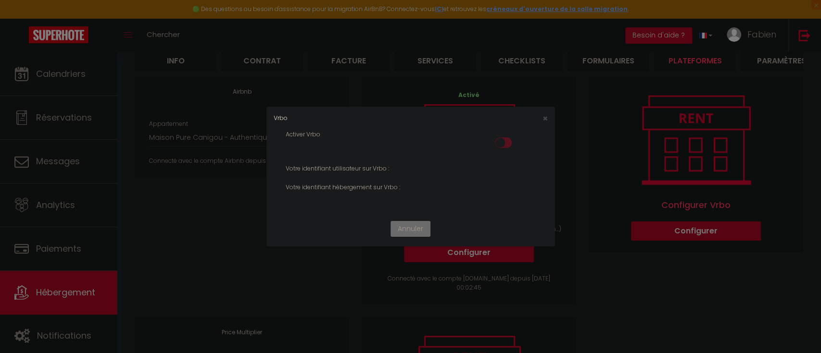
drag, startPoint x: 505, startPoint y: 142, endPoint x: 522, endPoint y: 137, distance: 18.1
click at [507, 141] on input "checkbox" at bounding box center [503, 145] width 17 height 14
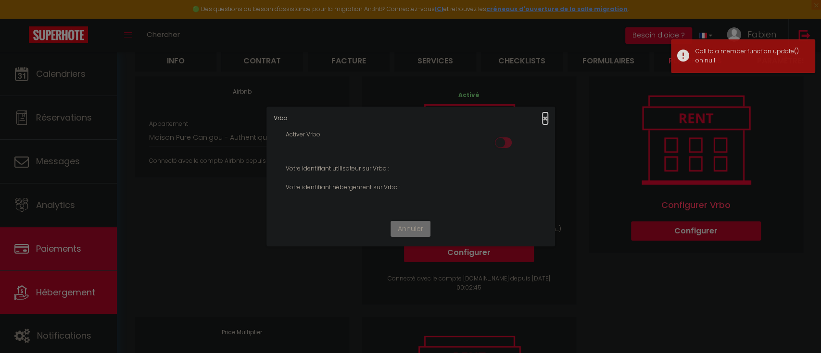
drag, startPoint x: 546, startPoint y: 119, endPoint x: 27, endPoint y: 228, distance: 530.2
click at [546, 118] on span "×" at bounding box center [544, 119] width 5 height 12
